Goal: Information Seeking & Learning: Learn about a topic

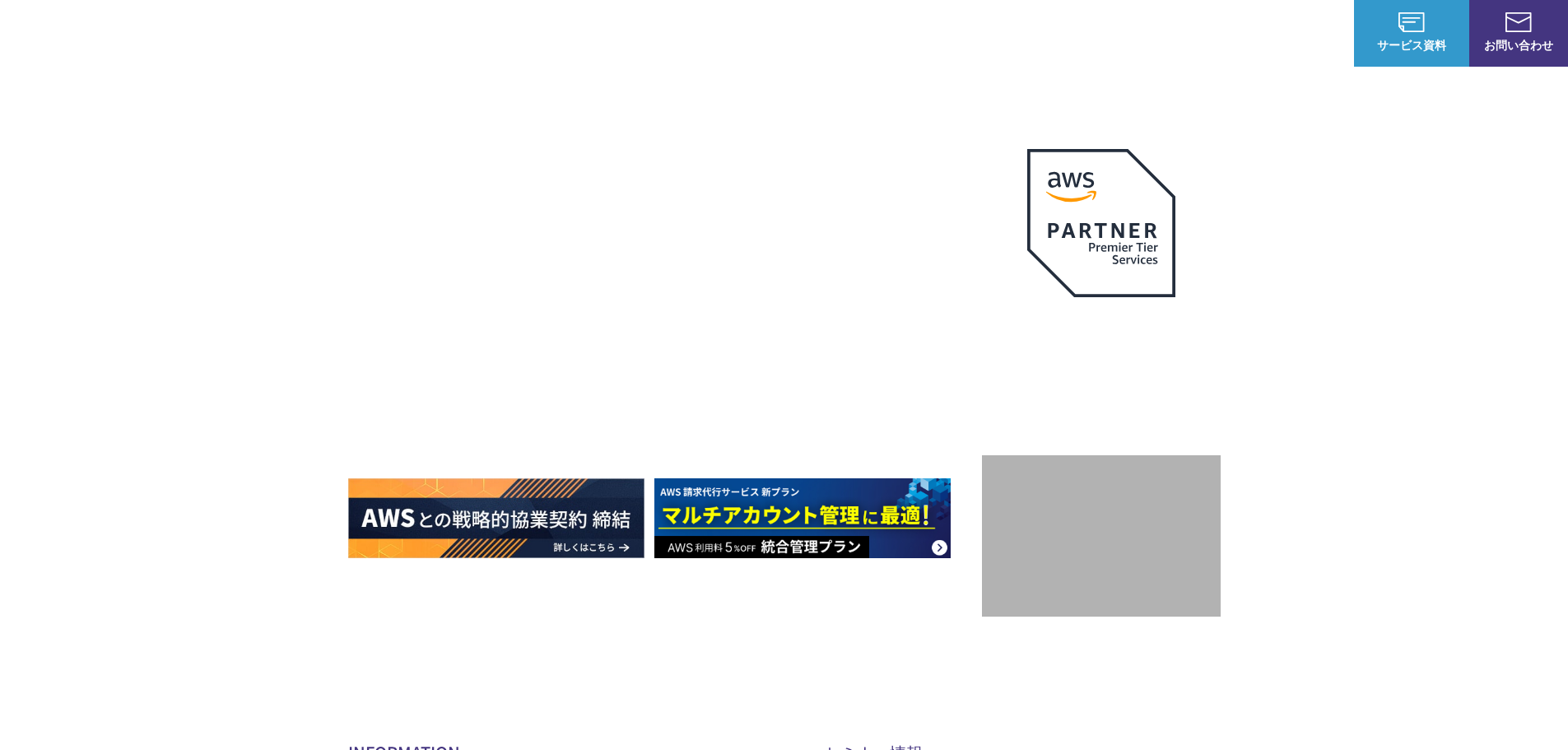
click at [615, 169] on link "AWSの監視・運用代行" at bounding box center [625, 164] width 116 height 17
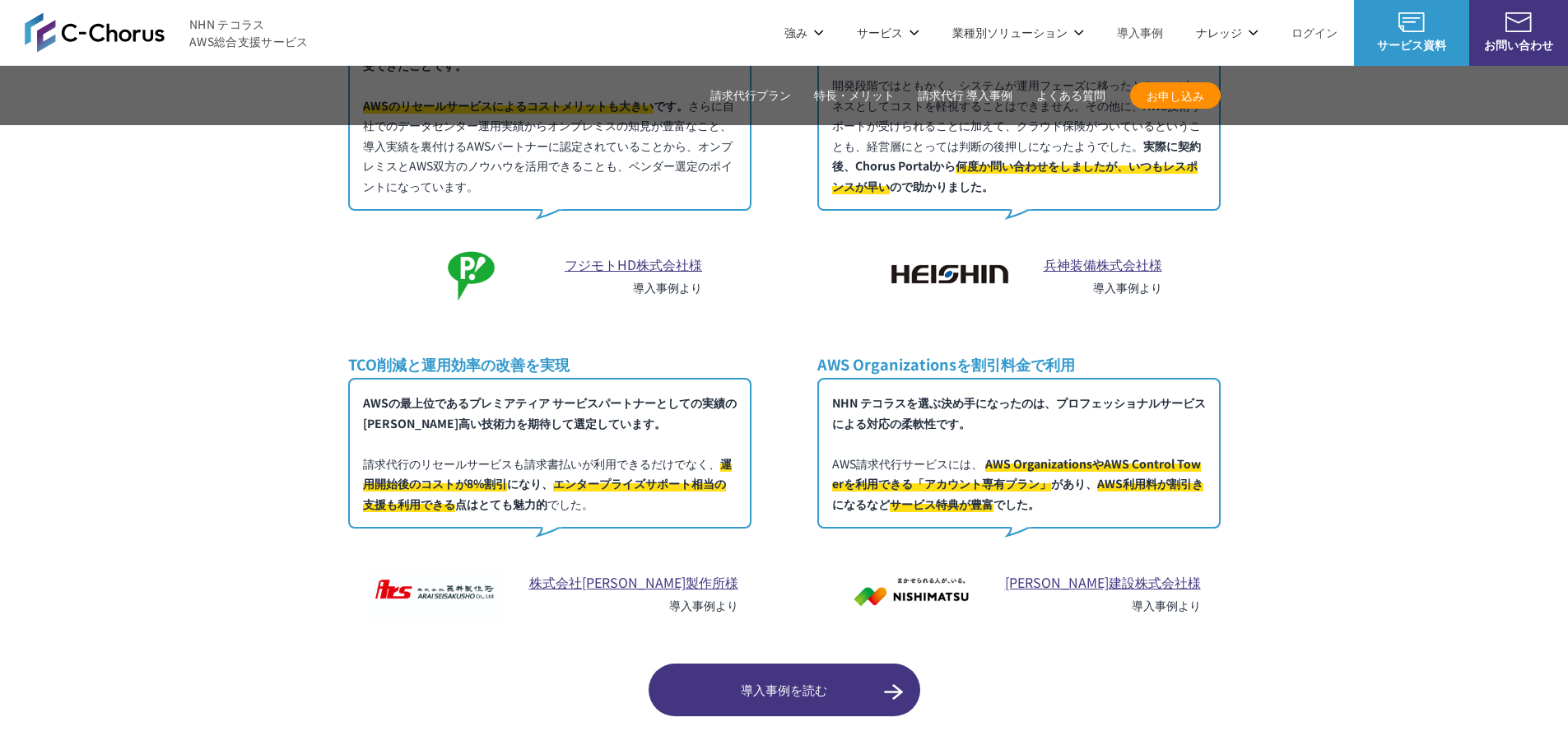
scroll to position [9466, 0]
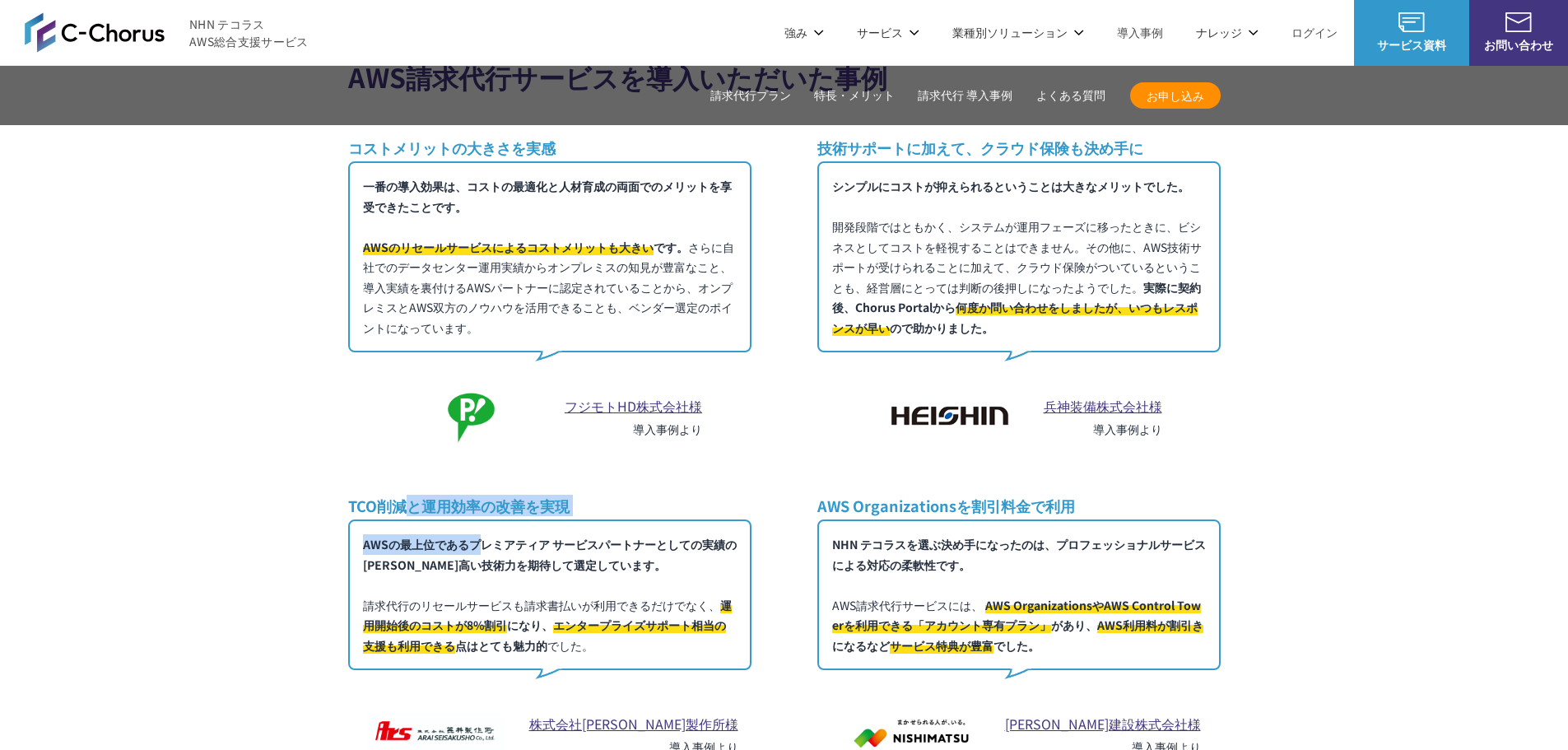
drag, startPoint x: 477, startPoint y: 487, endPoint x: 408, endPoint y: 469, distance: 71.3
click at [408, 496] on div "TCO削減と運用効率の改善を実現 AWSの最上位であるプレミアティア サービスパートナーとしての実績の[PERSON_NAME]高い技術力を期待して選定してい…" at bounding box center [550, 634] width 404 height 277
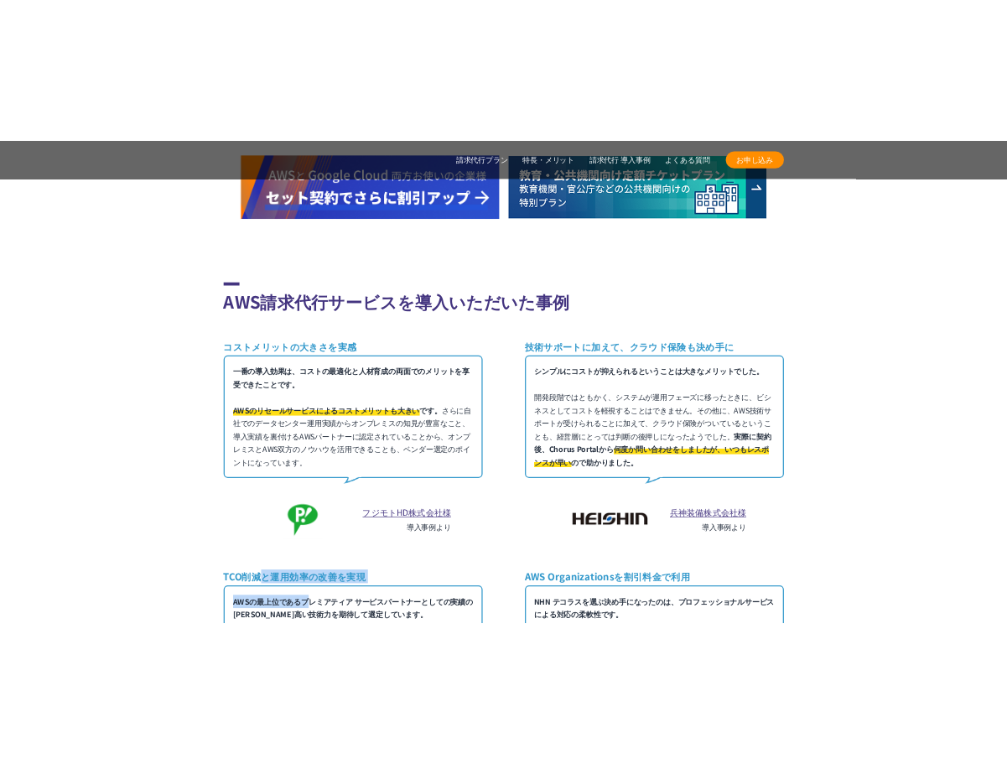
scroll to position [9475, 0]
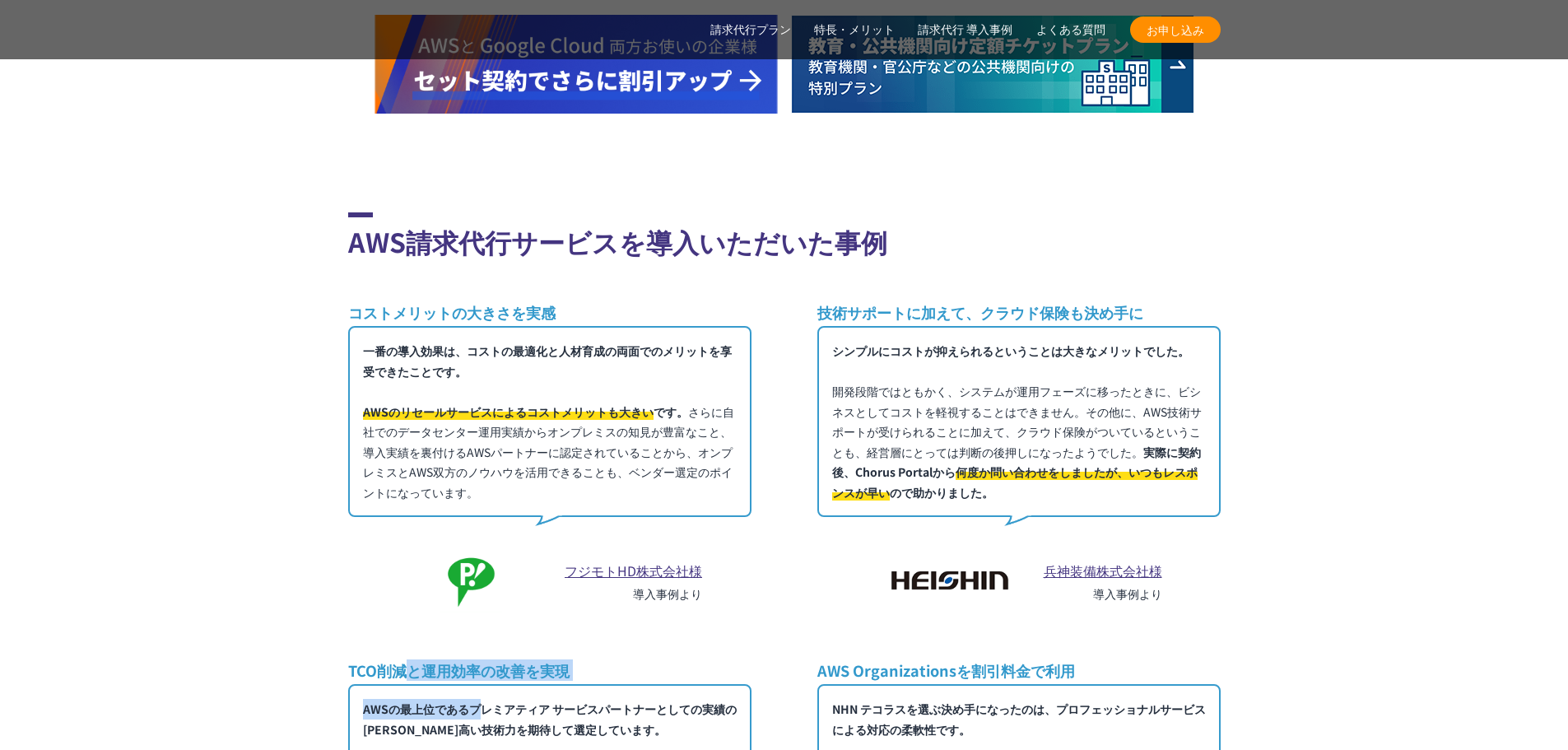
click at [514, 487] on div "コストメリットの大きさを実感 一番の導入効果は、コストの最適化と人材育成の両面でのメリットを享受できたことです。 AWSのリセールサービスによるコストメリット…" at bounding box center [550, 460] width 404 height 317
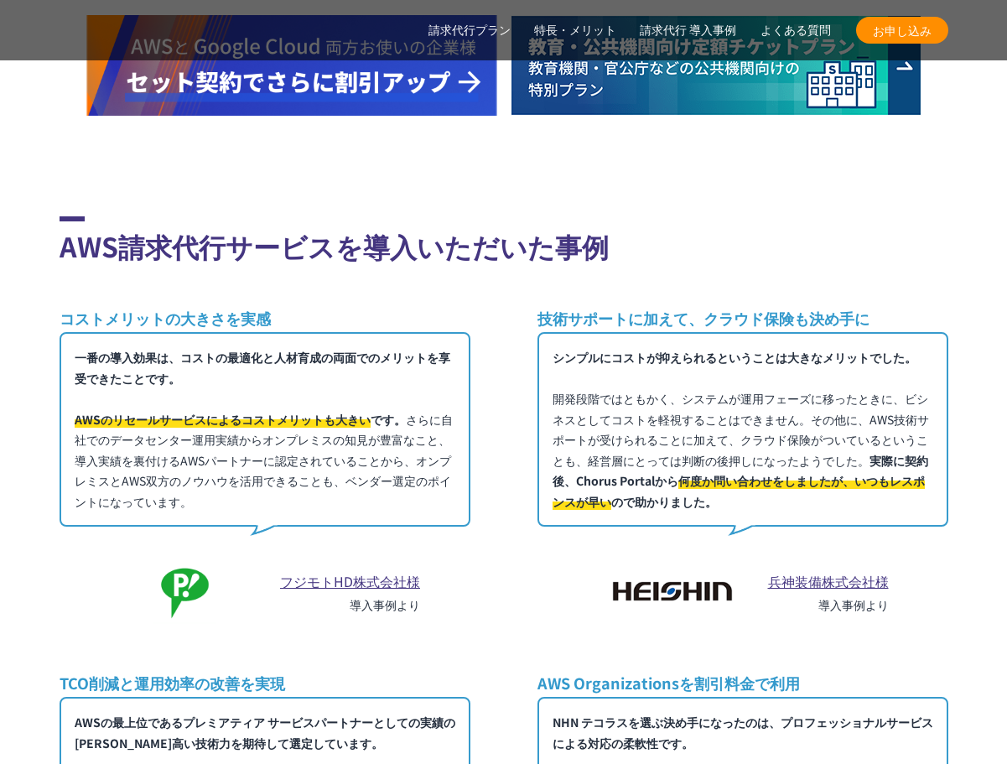
click at [426, 308] on div "コストメリットの大きさを実感 一番の導入効果は、コストの最適化と人材育成の両面でのメリットを享受できたことです。 AWSのリセールサービスによるコストメリット…" at bounding box center [265, 469] width 411 height 323
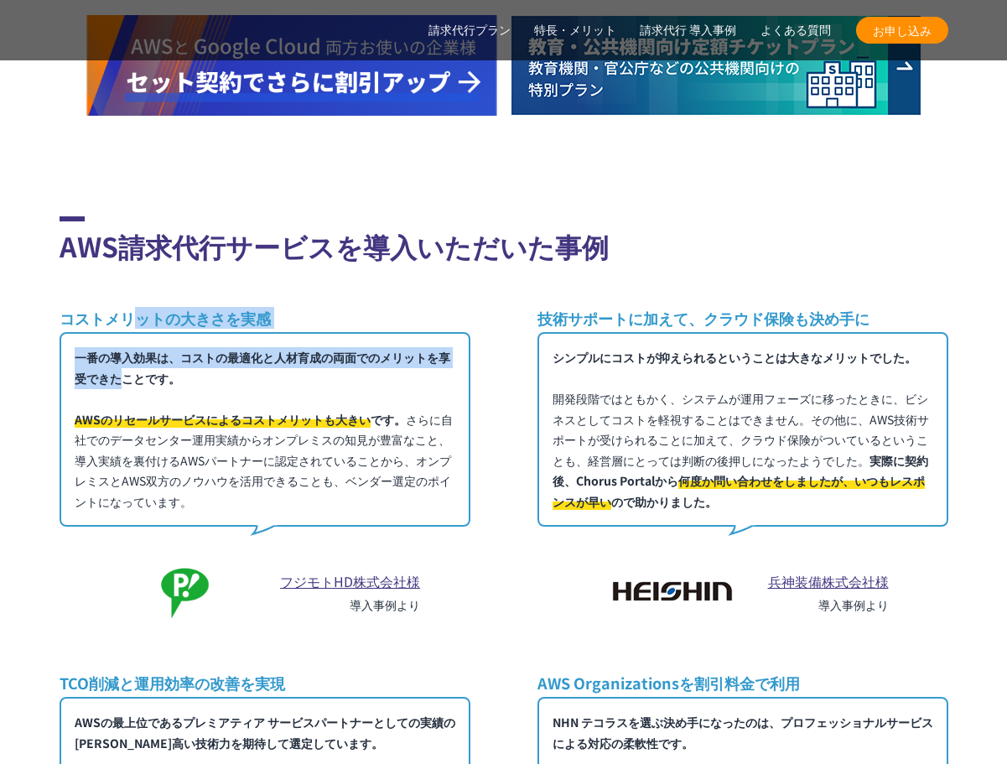
drag, startPoint x: 129, startPoint y: 269, endPoint x: 253, endPoint y: 296, distance: 127.0
click at [253, 296] on section "AWS請求代行サービスを導入いただいた事例 コストメリットの大きさを実感 一番の導入効果は、コストの最適化と人材育成の両面でのメリットを享受できたことです。 …" at bounding box center [504, 603] width 889 height 875
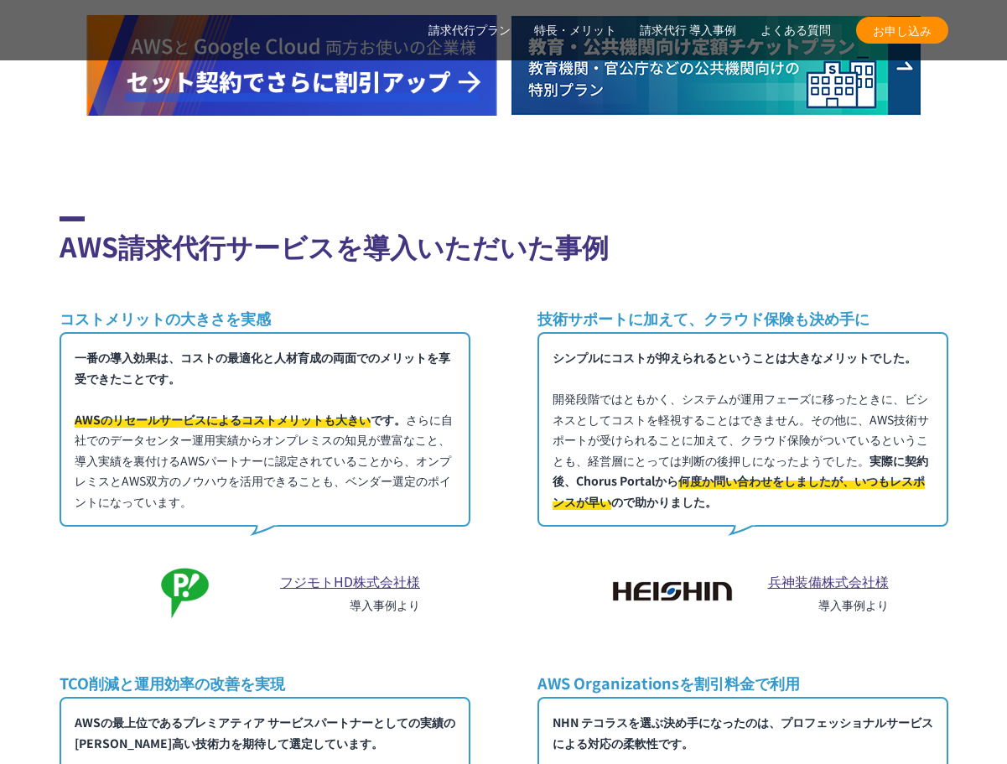
click at [471, 330] on div "コストメリットの大きさを実感 一番の導入効果は、コストの最適化と人材育成の両面でのメリットを享受できたことです。 AWSのリセールサービスによるコストメリット…" at bounding box center [504, 631] width 889 height 646
drag, startPoint x: 290, startPoint y: 286, endPoint x: 41, endPoint y: 294, distance: 249.2
drag, startPoint x: 56, startPoint y: 280, endPoint x: 283, endPoint y: 282, distance: 227.2
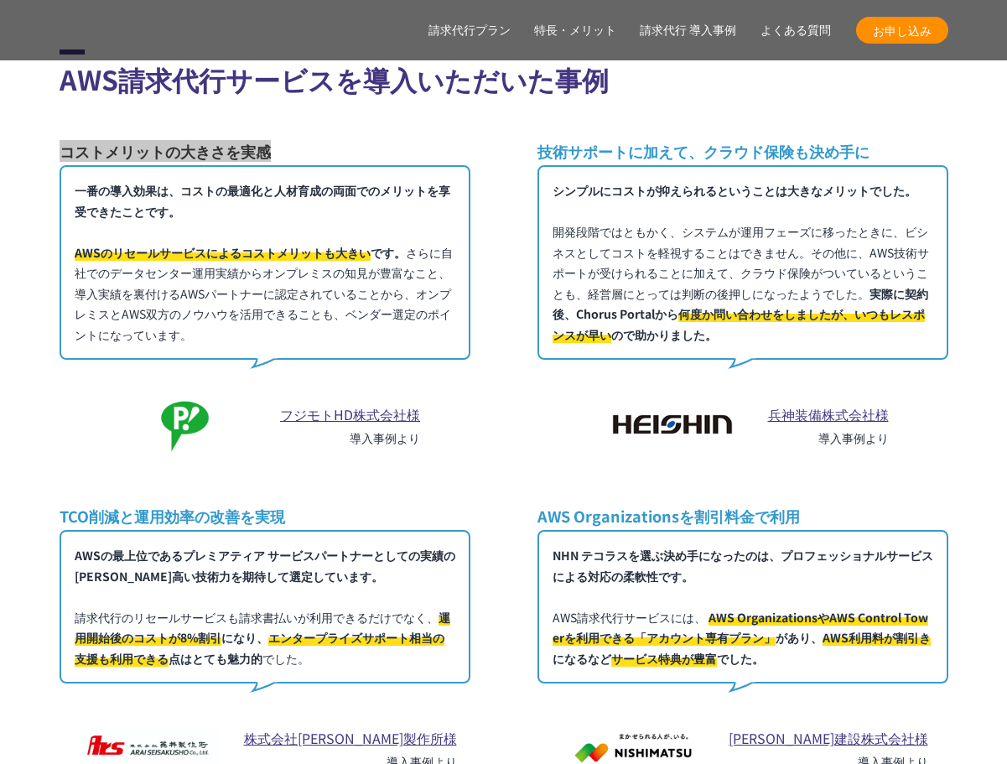
scroll to position [9643, 0]
